Goal: Find specific page/section: Find specific page/section

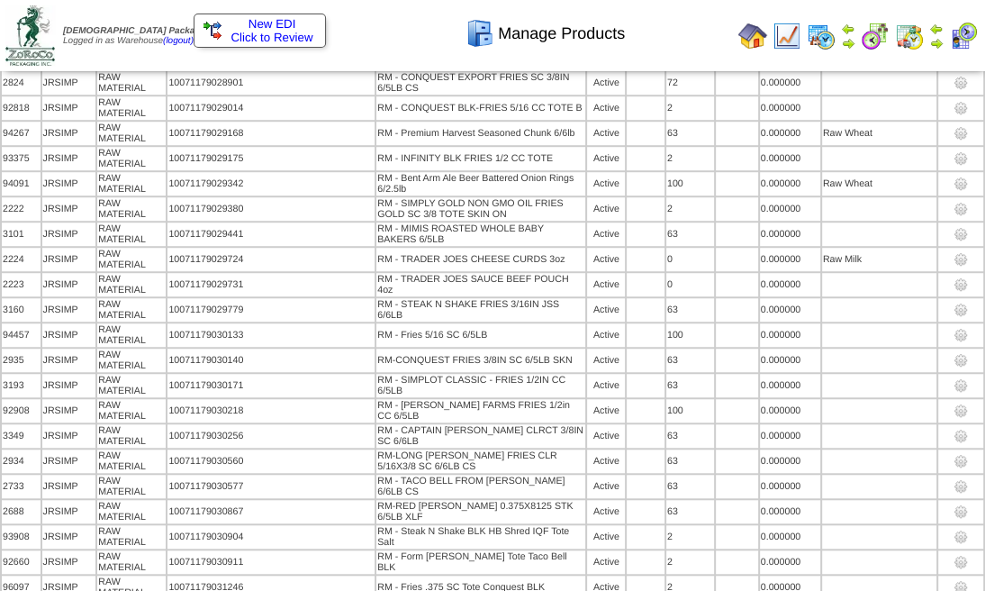
scroll to position [5163, 0]
click at [384, 42] on div "Manage Products" at bounding box center [484, 28] width 563 height 50
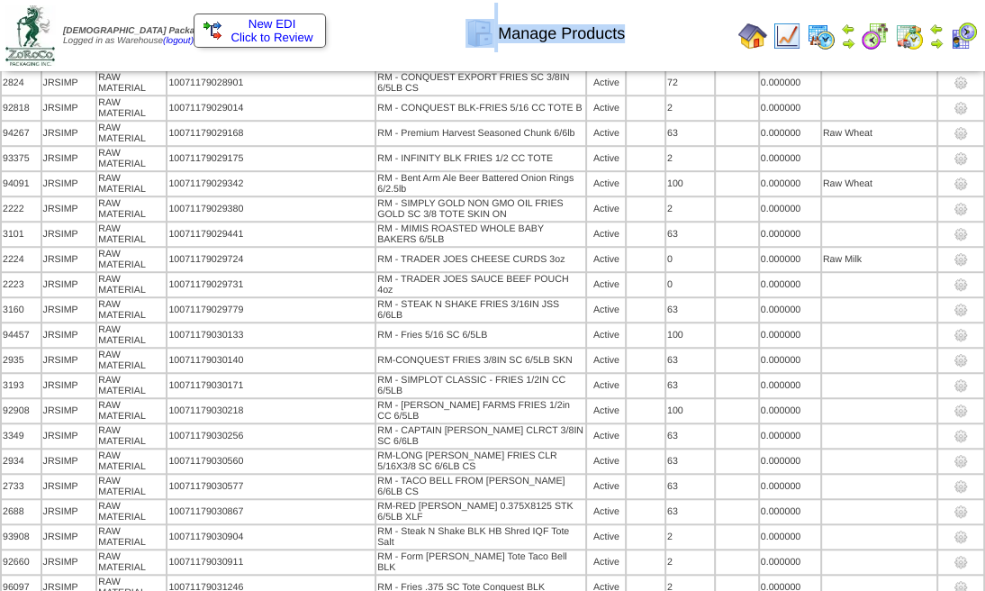
click at [384, 42] on div "Manage Products" at bounding box center [484, 28] width 563 height 50
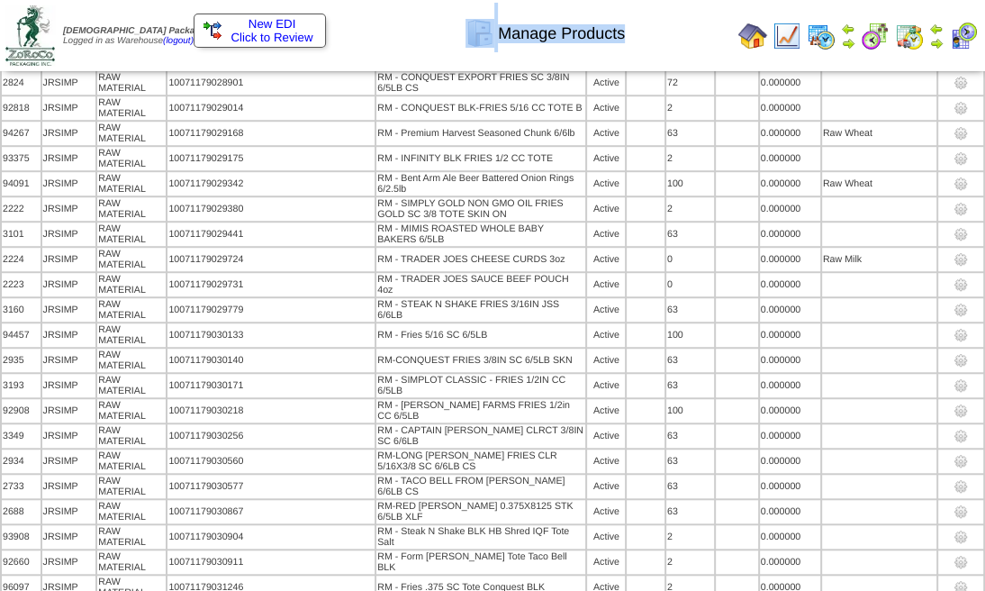
click at [384, 42] on div "Manage Products" at bounding box center [484, 28] width 563 height 50
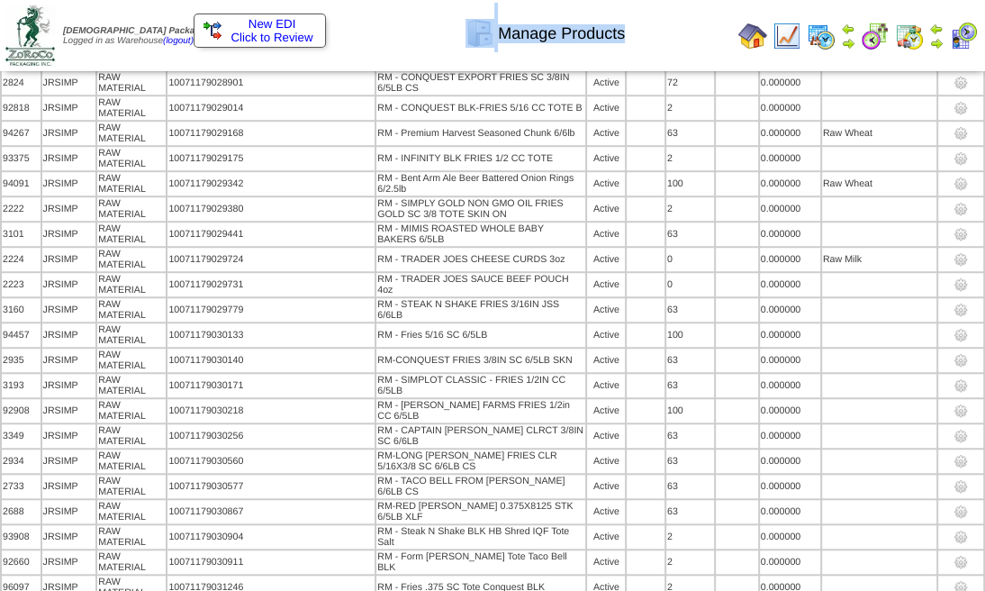
click at [384, 42] on div "Manage Products" at bounding box center [484, 28] width 563 height 50
click at [385, 41] on div "Manage Products" at bounding box center [484, 28] width 563 height 50
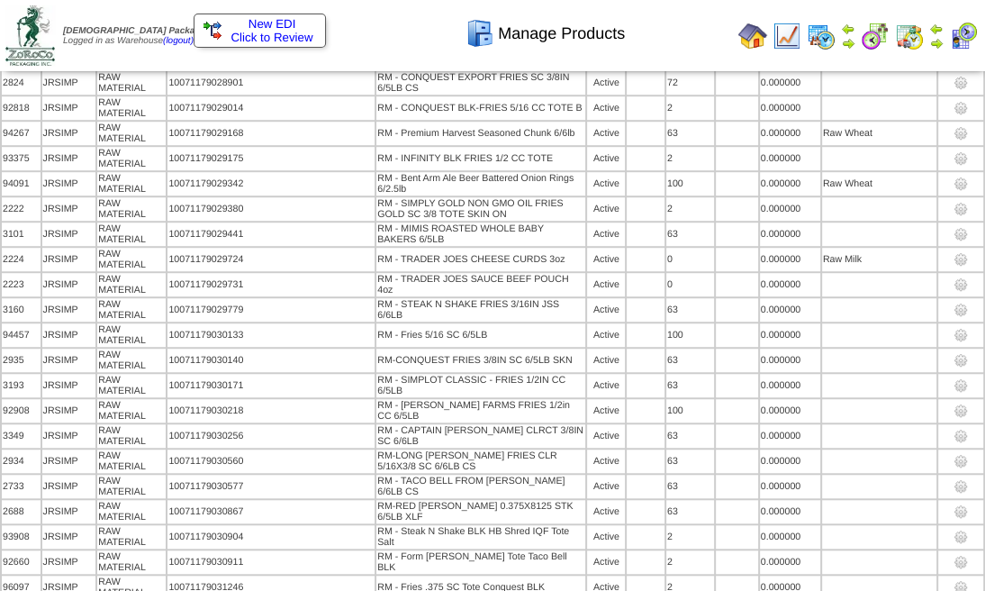
click at [384, 41] on div "Manage Products" at bounding box center [484, 28] width 563 height 50
click at [385, 40] on div "Manage Products" at bounding box center [484, 28] width 563 height 50
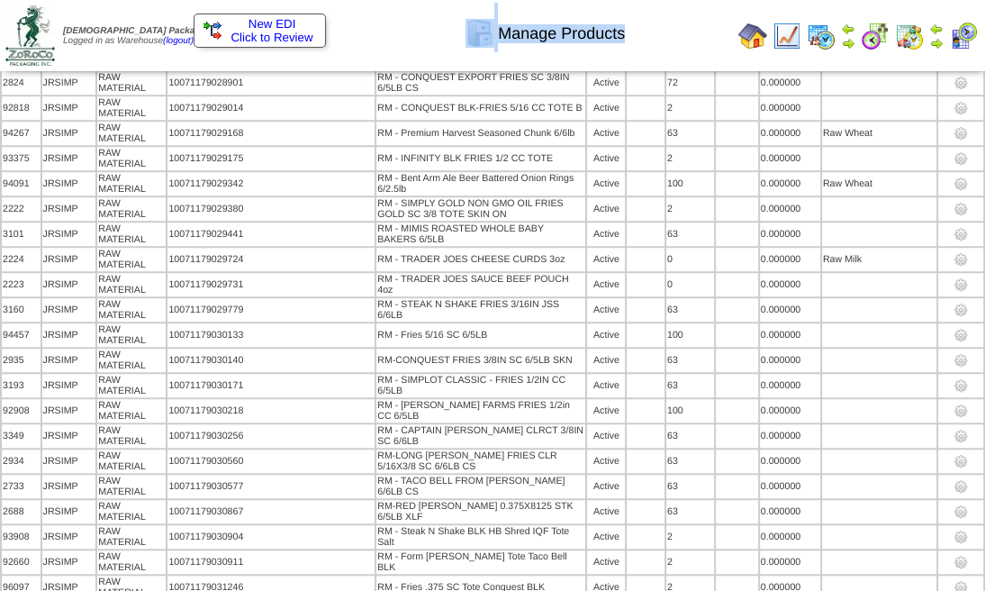
click at [385, 40] on div "Manage Products" at bounding box center [484, 28] width 563 height 50
